Goal: Task Accomplishment & Management: Manage account settings

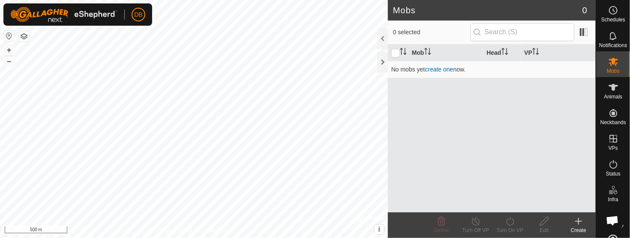
drag, startPoint x: 440, startPoint y: 33, endPoint x: 417, endPoint y: 39, distance: 24.3
click at [417, 39] on div "0 selected" at bounding box center [492, 32] width 198 height 18
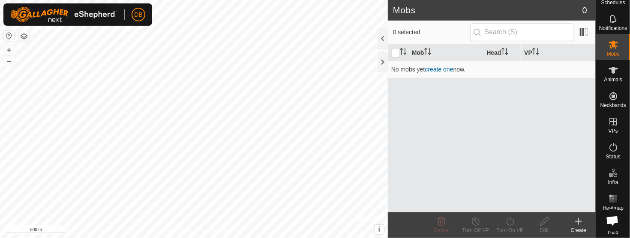
scroll to position [26, 0]
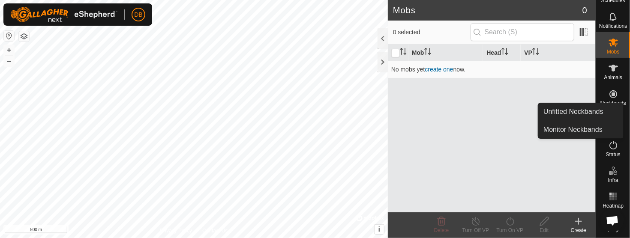
click at [610, 90] on icon at bounding box center [614, 94] width 8 height 8
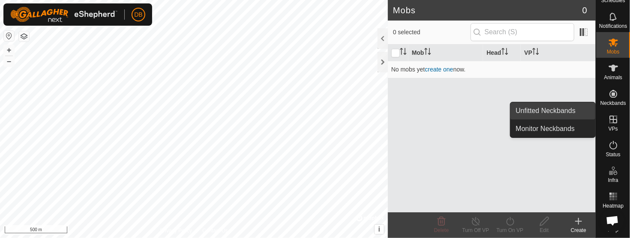
click at [559, 108] on link "Unfitted Neckbands" at bounding box center [553, 110] width 85 height 17
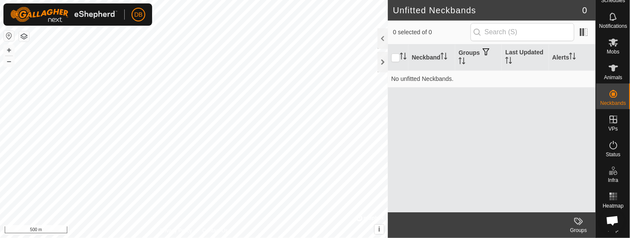
click at [613, 219] on span "Open chat" at bounding box center [613, 221] width 14 height 11
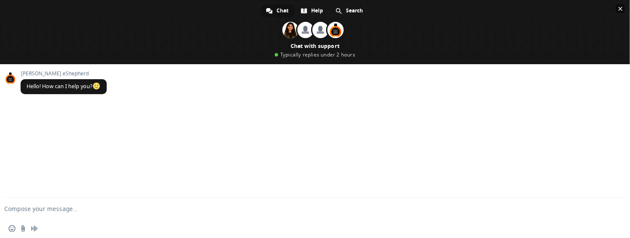
click at [622, 3] on span at bounding box center [315, 32] width 630 height 64
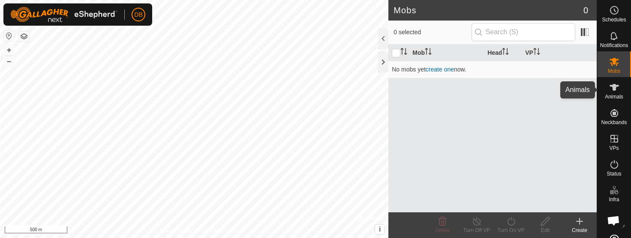
click at [613, 86] on icon at bounding box center [614, 87] width 9 height 7
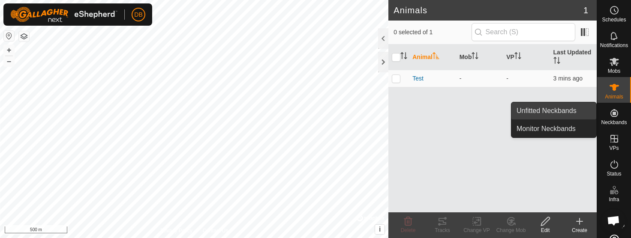
click at [572, 108] on link "Unfitted Neckbands" at bounding box center [553, 110] width 85 height 17
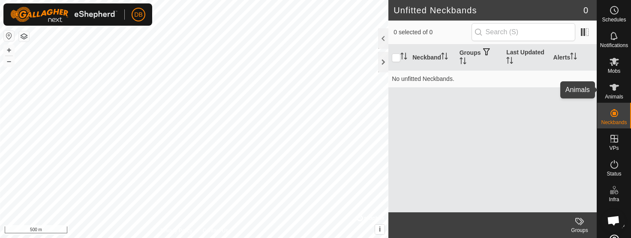
click at [613, 89] on icon at bounding box center [614, 87] width 10 height 10
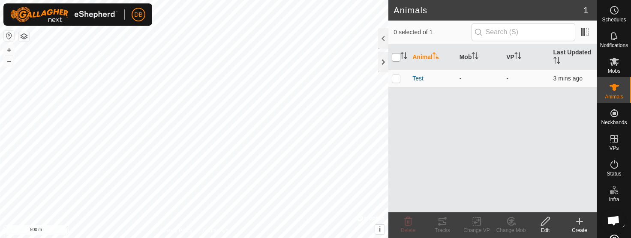
click at [394, 54] on input "checkbox" at bounding box center [396, 57] width 9 height 9
checkbox input "true"
click at [433, 105] on div "Animal Mob VP Last Updated Test - - 3 mins ago" at bounding box center [492, 129] width 208 height 168
click at [397, 55] on input "checkbox" at bounding box center [396, 57] width 9 height 9
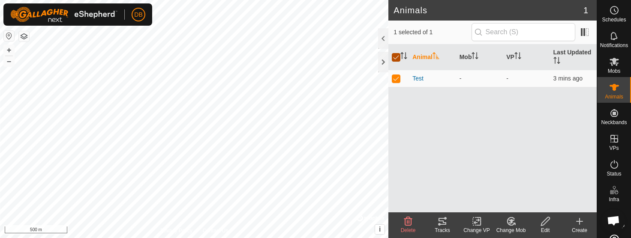
checkbox input "false"
click at [397, 76] on p-checkbox at bounding box center [396, 78] width 9 height 7
checkbox input "true"
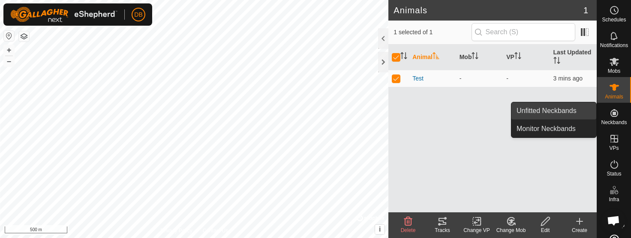
click at [574, 109] on link "Unfitted Neckbands" at bounding box center [553, 110] width 85 height 17
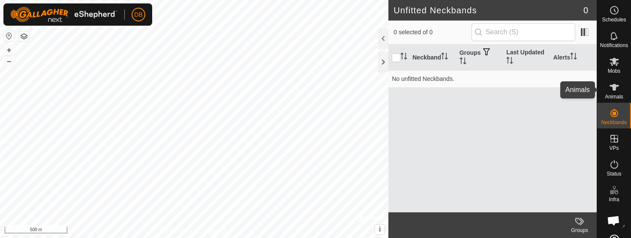
click at [609, 88] on icon at bounding box center [614, 87] width 10 height 10
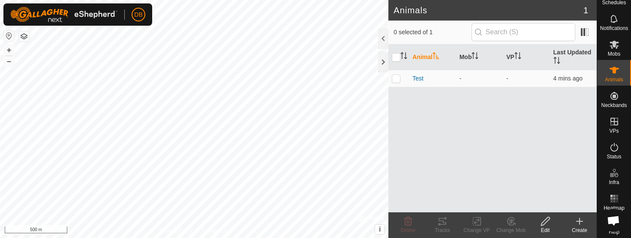
scroll to position [26, 0]
click at [393, 77] on p-checkbox at bounding box center [396, 78] width 9 height 7
checkbox input "true"
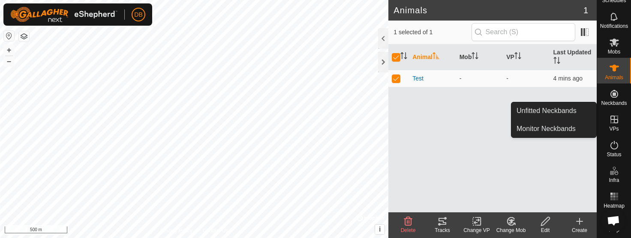
click at [610, 90] on icon at bounding box center [614, 94] width 8 height 8
click at [564, 109] on link "Unfitted Neckbands" at bounding box center [553, 110] width 85 height 17
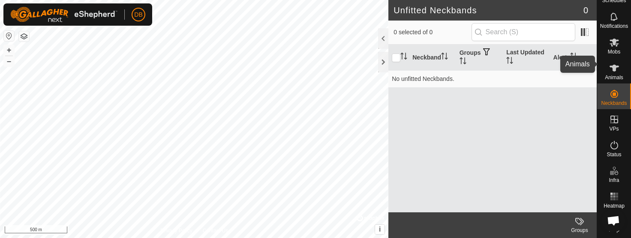
click at [610, 65] on icon at bounding box center [614, 68] width 9 height 7
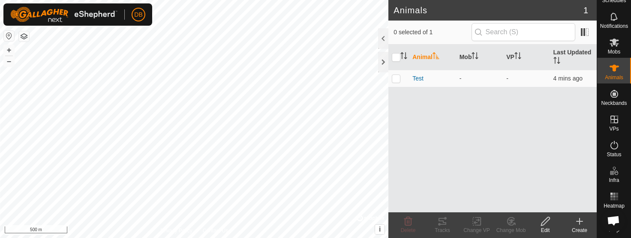
click at [425, 57] on th "Animal" at bounding box center [432, 58] width 47 height 26
click at [515, 57] on icon "Activate to sort" at bounding box center [517, 55] width 7 height 7
click at [396, 78] on p-checkbox at bounding box center [396, 78] width 9 height 7
checkbox input "true"
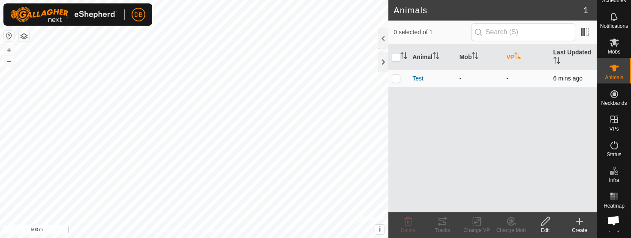
checkbox input "true"
